Goal: Task Accomplishment & Management: Manage account settings

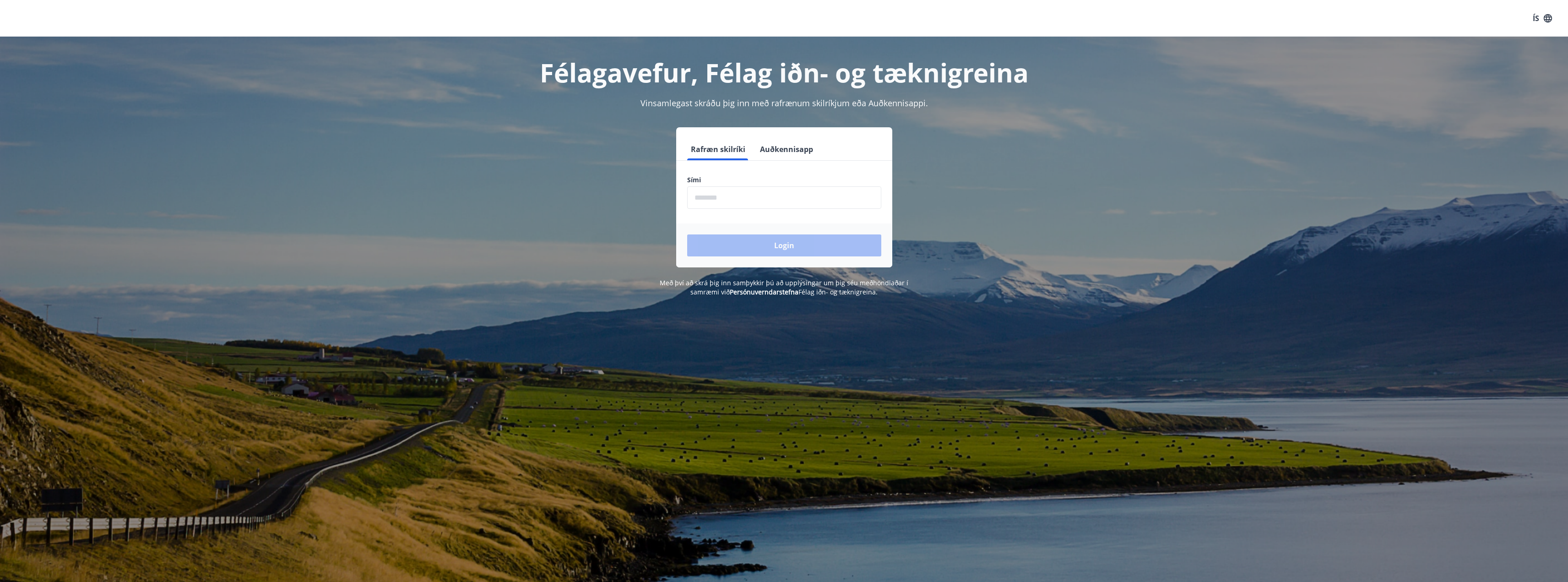
click at [841, 209] on form "Rafræn skilríki Auðkennisapp Sími ​ Login" at bounding box center [784, 202] width 216 height 129
click at [840, 204] on input "phone" at bounding box center [784, 198] width 194 height 23
type input "********"
click at [688, 234] on button "Login" at bounding box center [784, 245] width 194 height 22
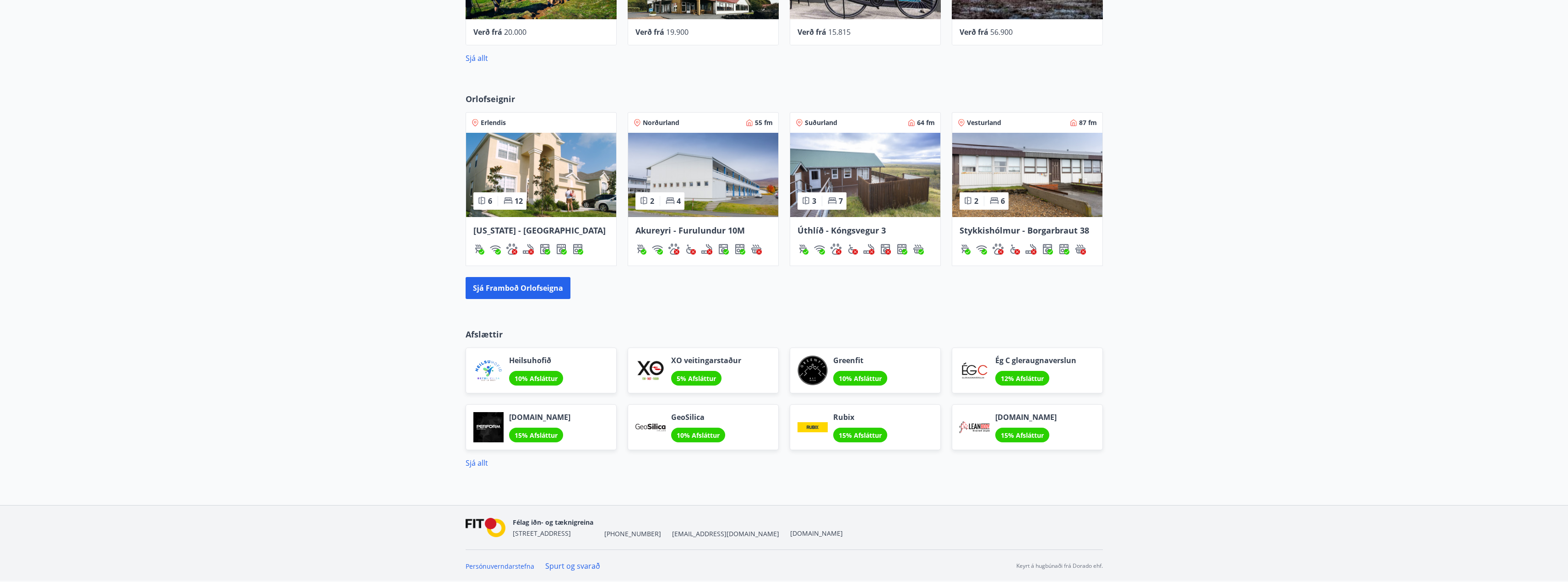
scroll to position [353, 0]
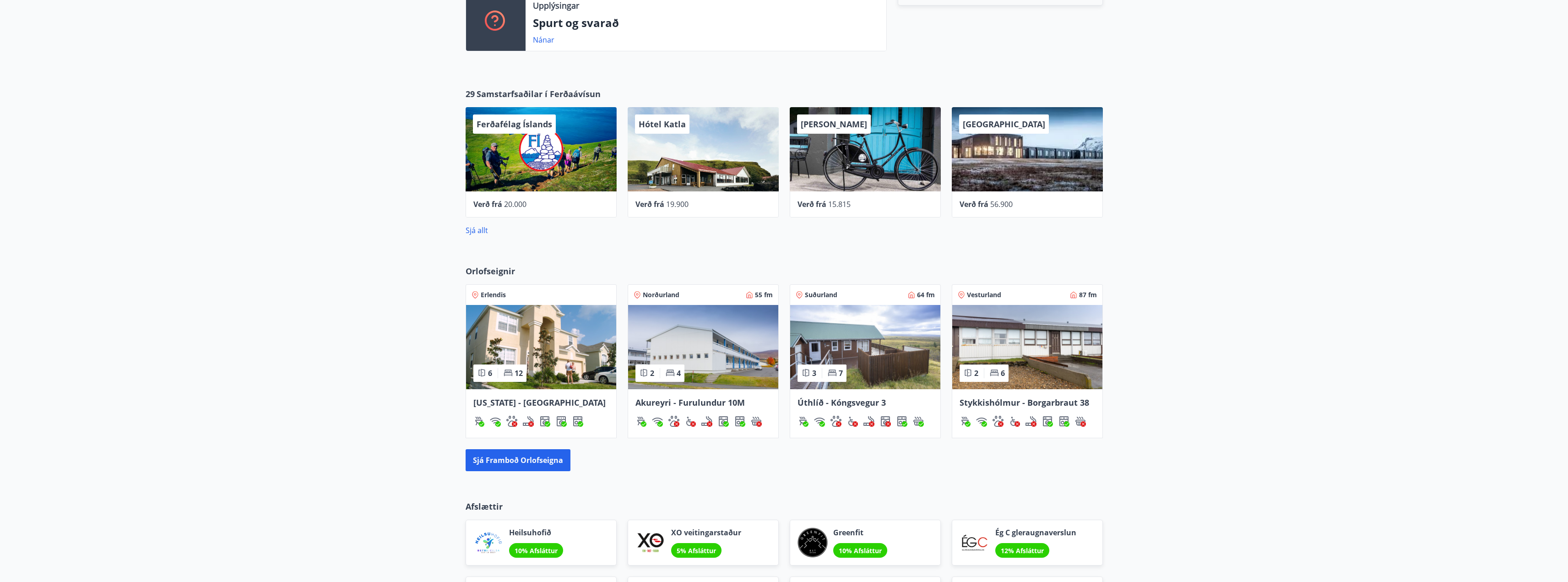
drag, startPoint x: 1245, startPoint y: 209, endPoint x: 1320, endPoint y: -55, distance: 274.4
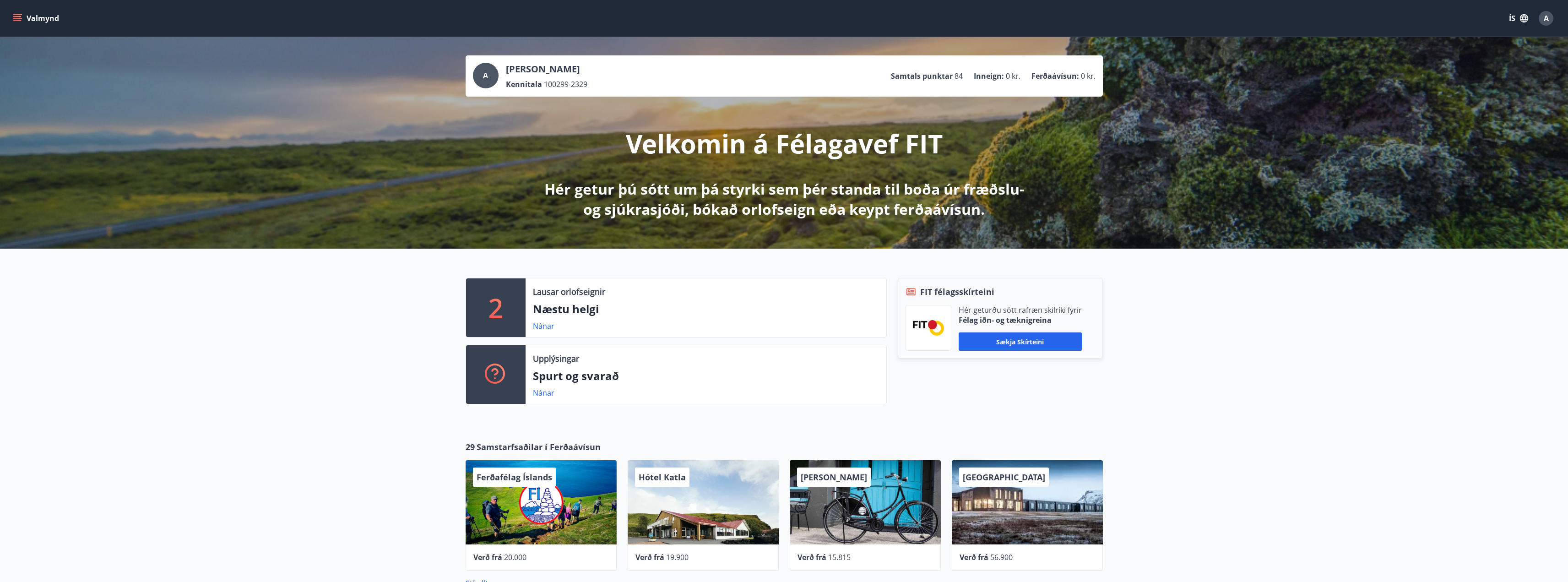
click at [1549, 20] on div "A" at bounding box center [1546, 18] width 15 height 15
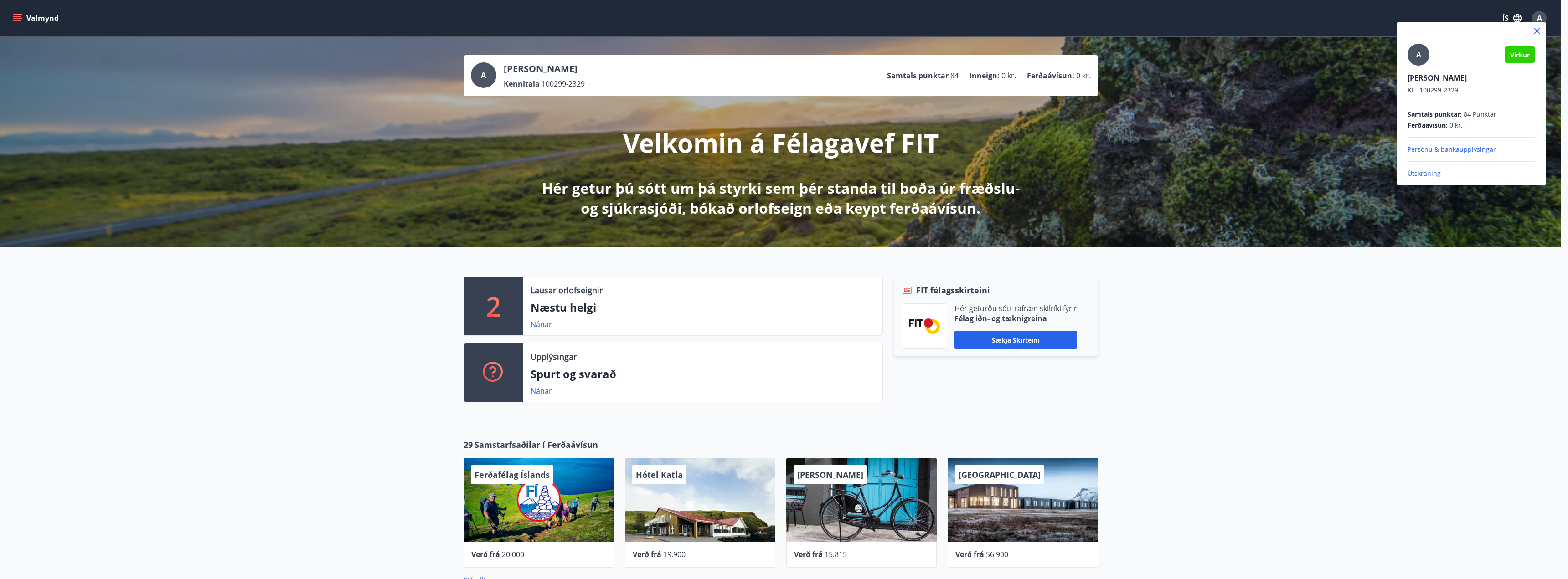
click at [1433, 83] on div "[PERSON_NAME] Kt. 100299-2329" at bounding box center [1472, 84] width 128 height 22
click at [1427, 55] on div "A" at bounding box center [1419, 54] width 22 height 22
click at [1427, 67] on input "A" at bounding box center [1469, 72] width 124 height 9
click at [432, 357] on div at bounding box center [784, 289] width 1568 height 579
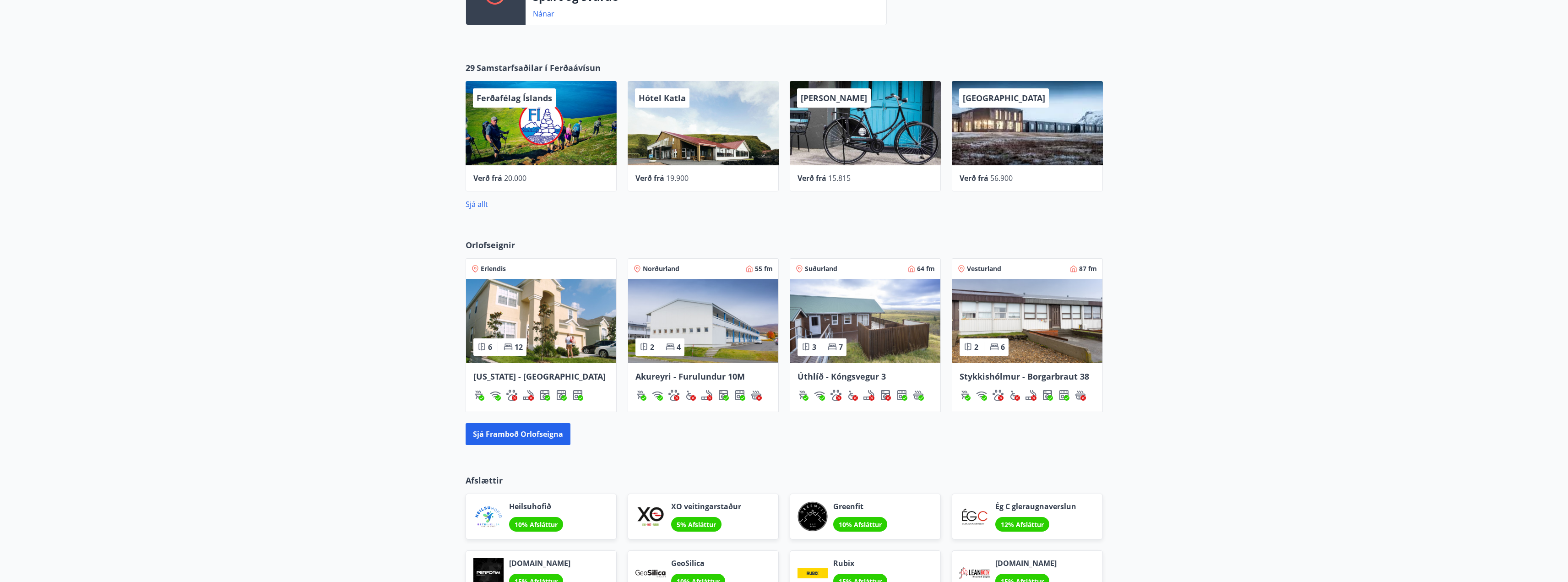
scroll to position [412, 0]
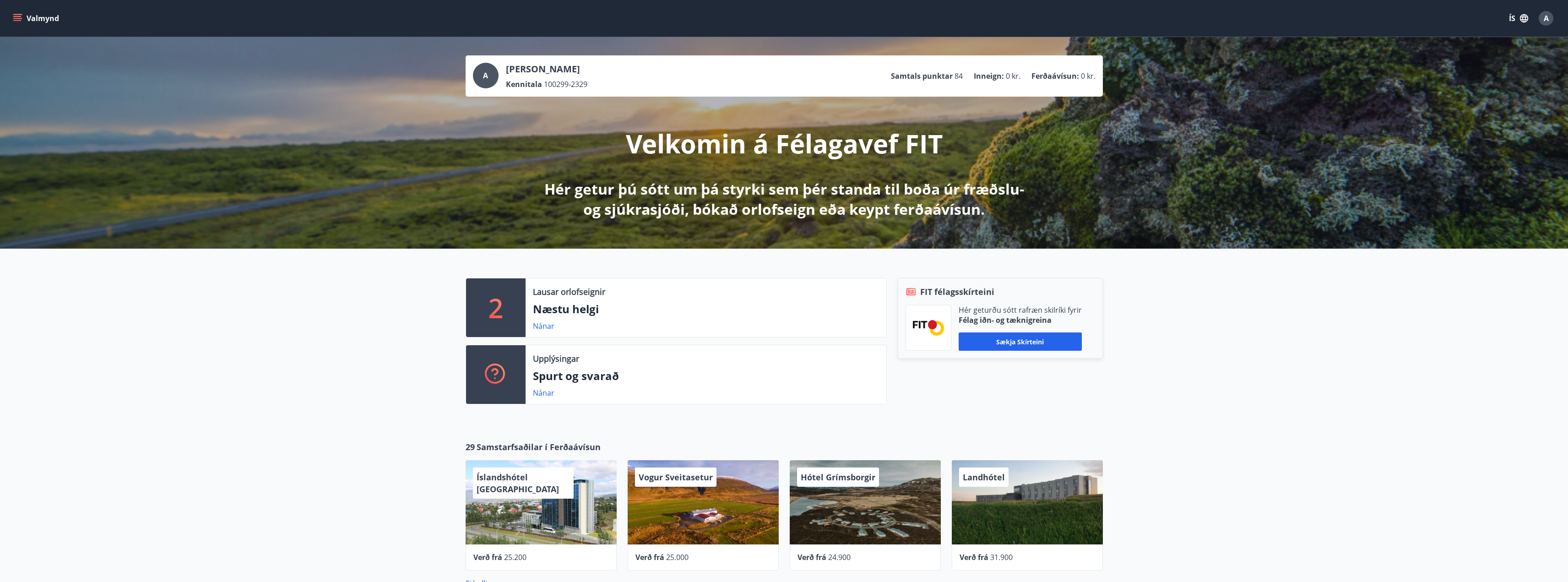
click at [531, 70] on p "[PERSON_NAME]" at bounding box center [547, 69] width 81 height 12
click at [948, 70] on ul "Samtals punktar 84 Inneign : 0 kr. Ferðaávísun : 0 kr." at bounding box center [994, 76] width 205 height 17
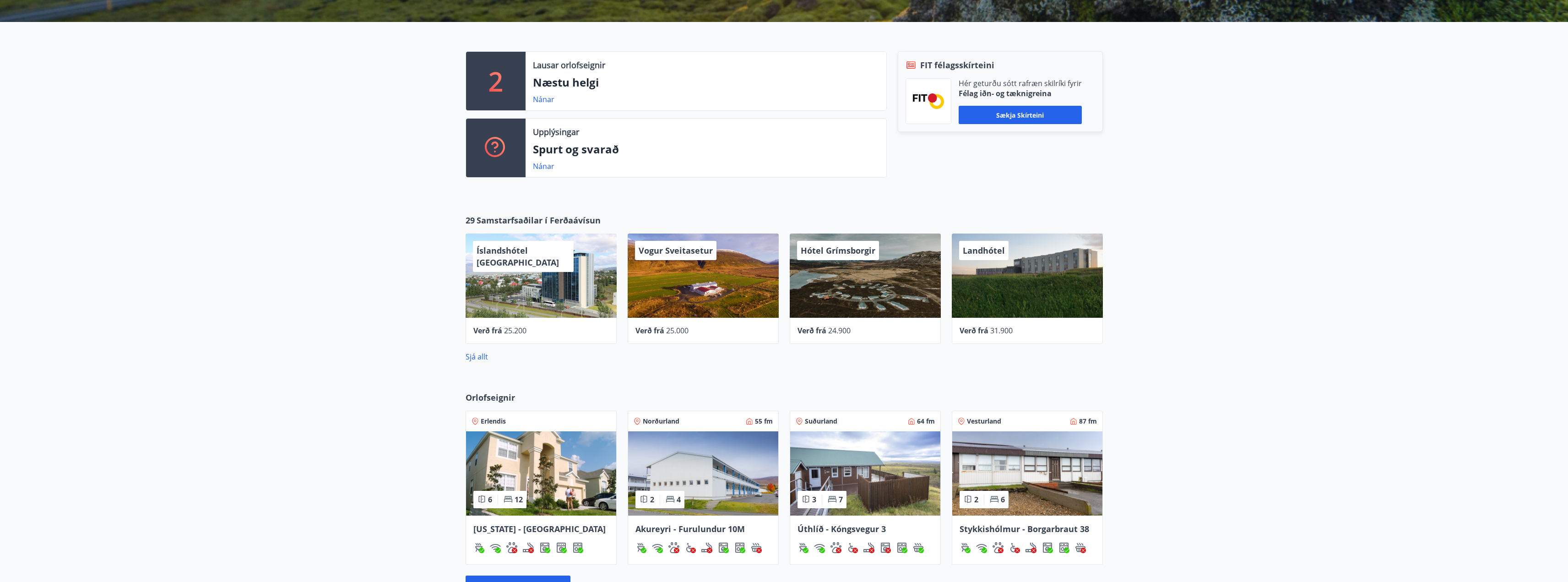
scroll to position [229, 0]
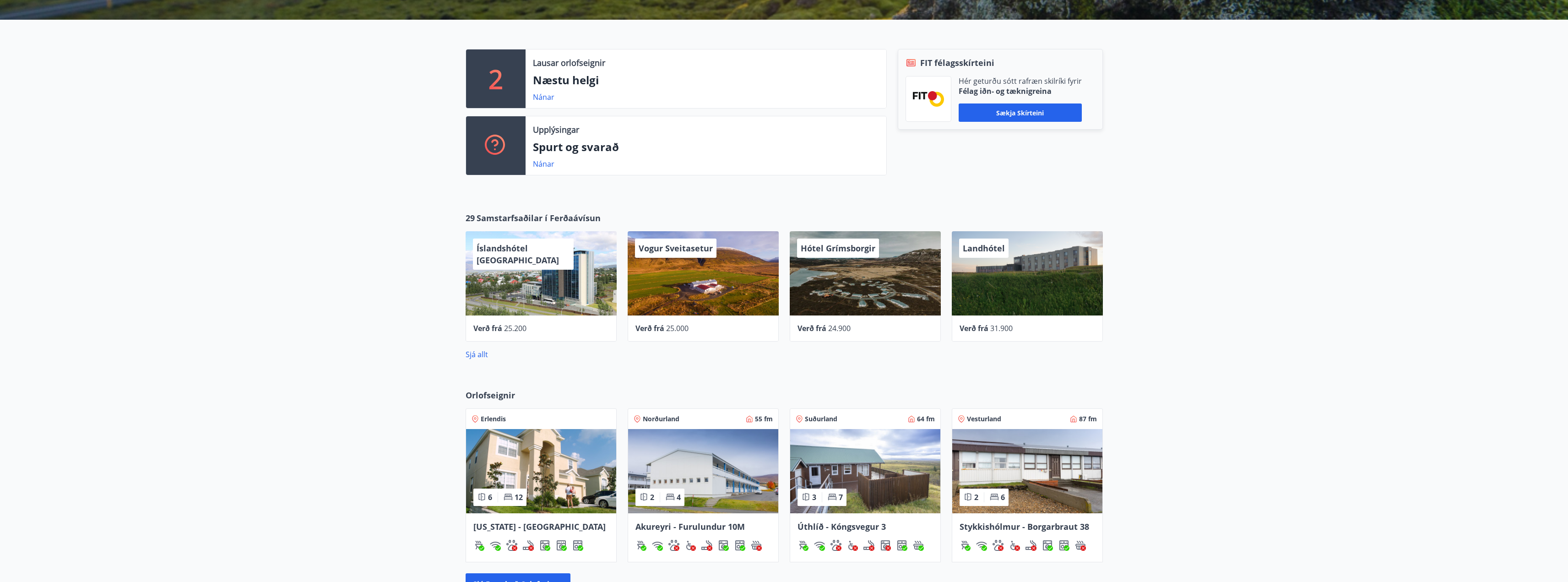
drag, startPoint x: 599, startPoint y: 261, endPoint x: 666, endPoint y: 205, distance: 87.3
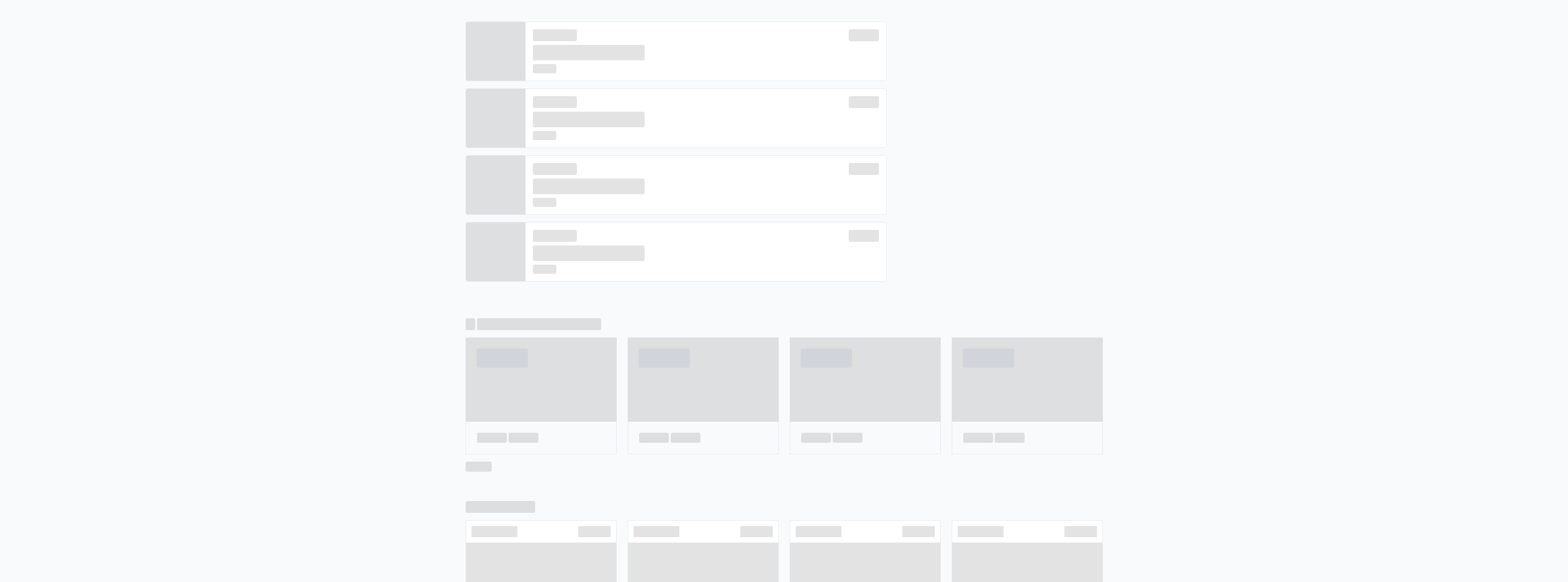
scroll to position [0, 0]
